Goal: Find specific page/section

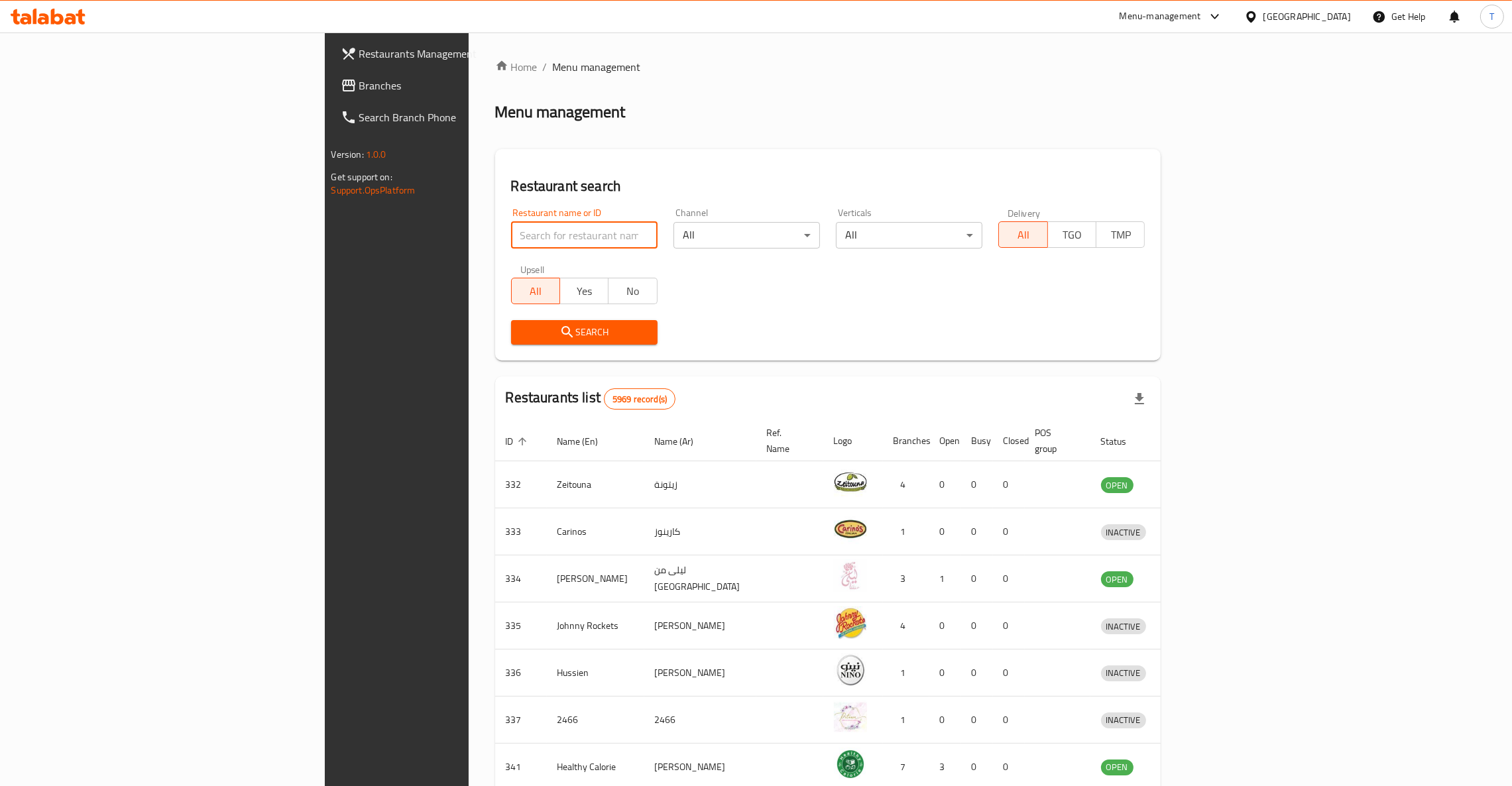
click at [511, 229] on input "search" at bounding box center [585, 235] width 147 height 26
type input "chili"
click button "Search" at bounding box center [585, 332] width 147 height 24
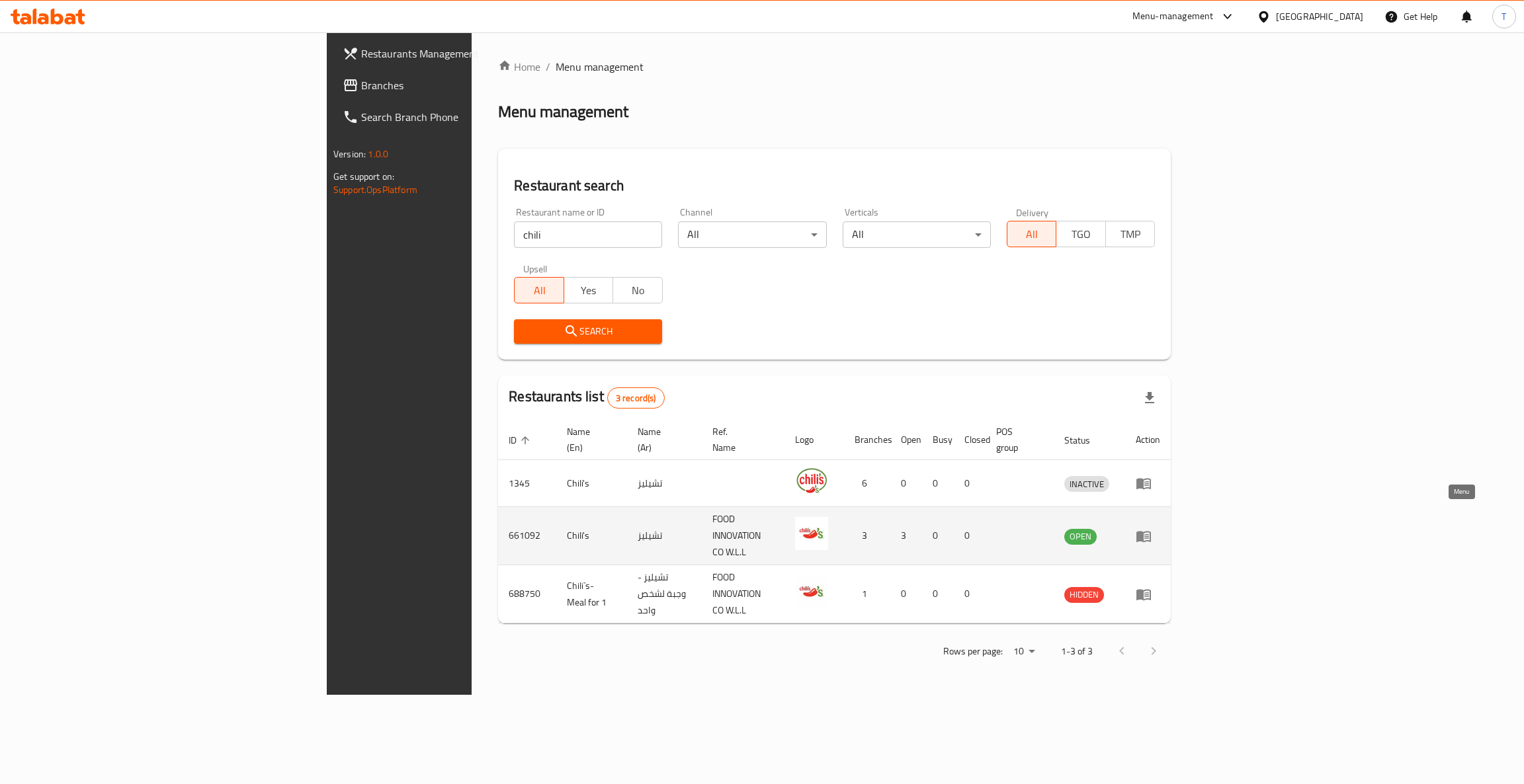
click at [1151, 531] on icon "enhanced table" at bounding box center [1143, 537] width 14 height 12
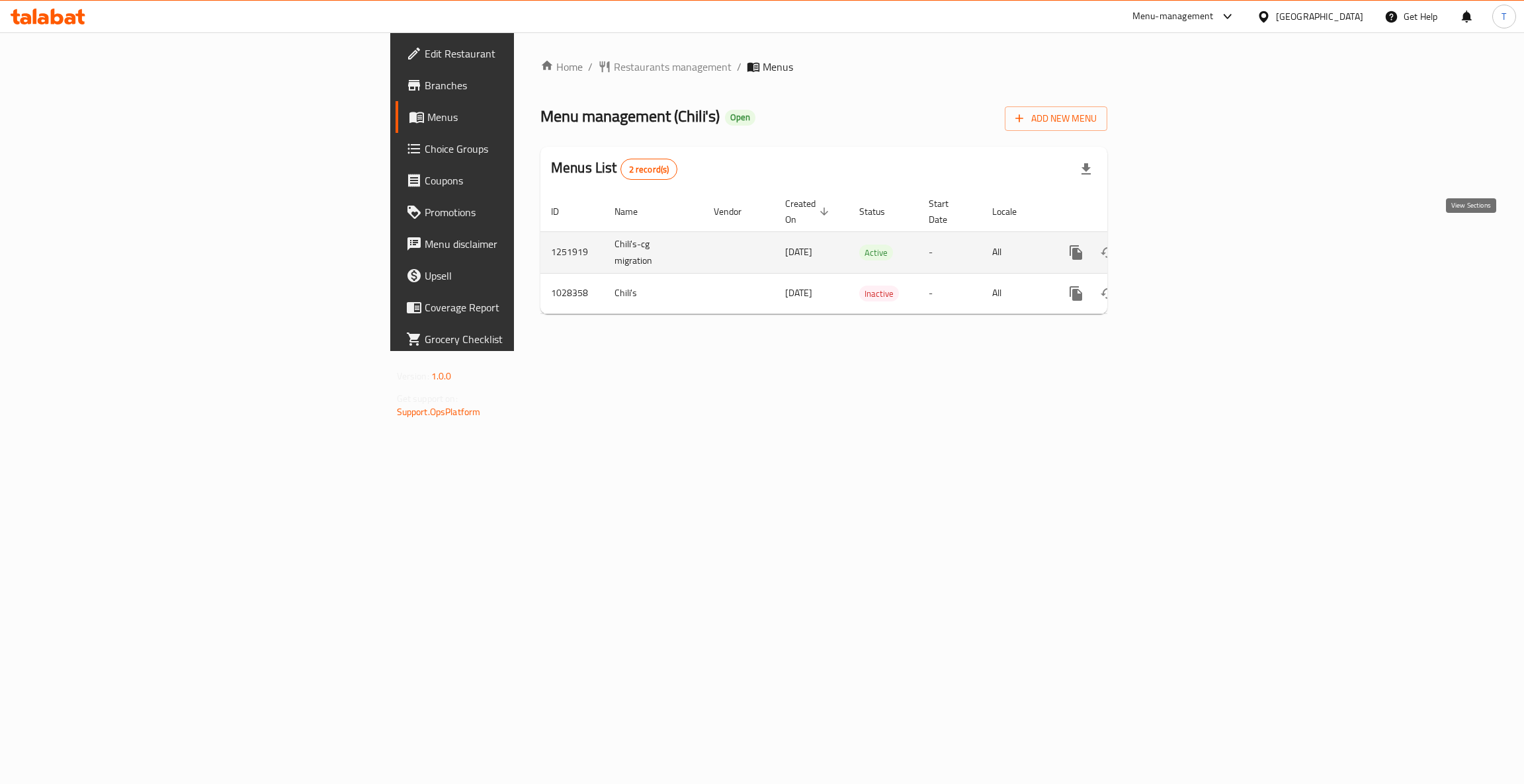
click at [1180, 245] on icon "enhanced table" at bounding box center [1171, 253] width 15 height 15
